Goal: Find specific page/section: Locate a particular part of the current website

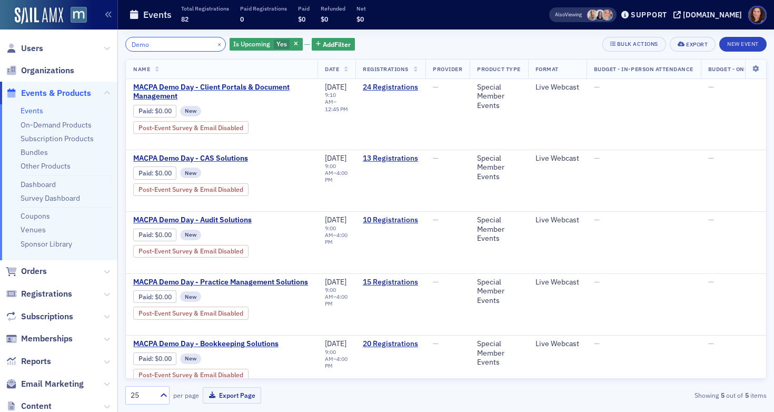
click at [141, 47] on input "Demo" at bounding box center [175, 44] width 101 height 15
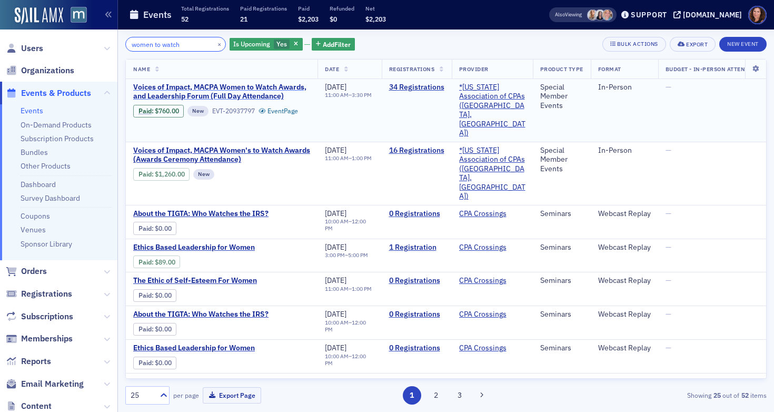
type input "women to watch"
click at [230, 95] on span "Voices of Impact, MACPA Women to Watch Awards, and Leadership Forum (Full Day A…" at bounding box center [221, 92] width 177 height 18
